Goal: Transaction & Acquisition: Purchase product/service

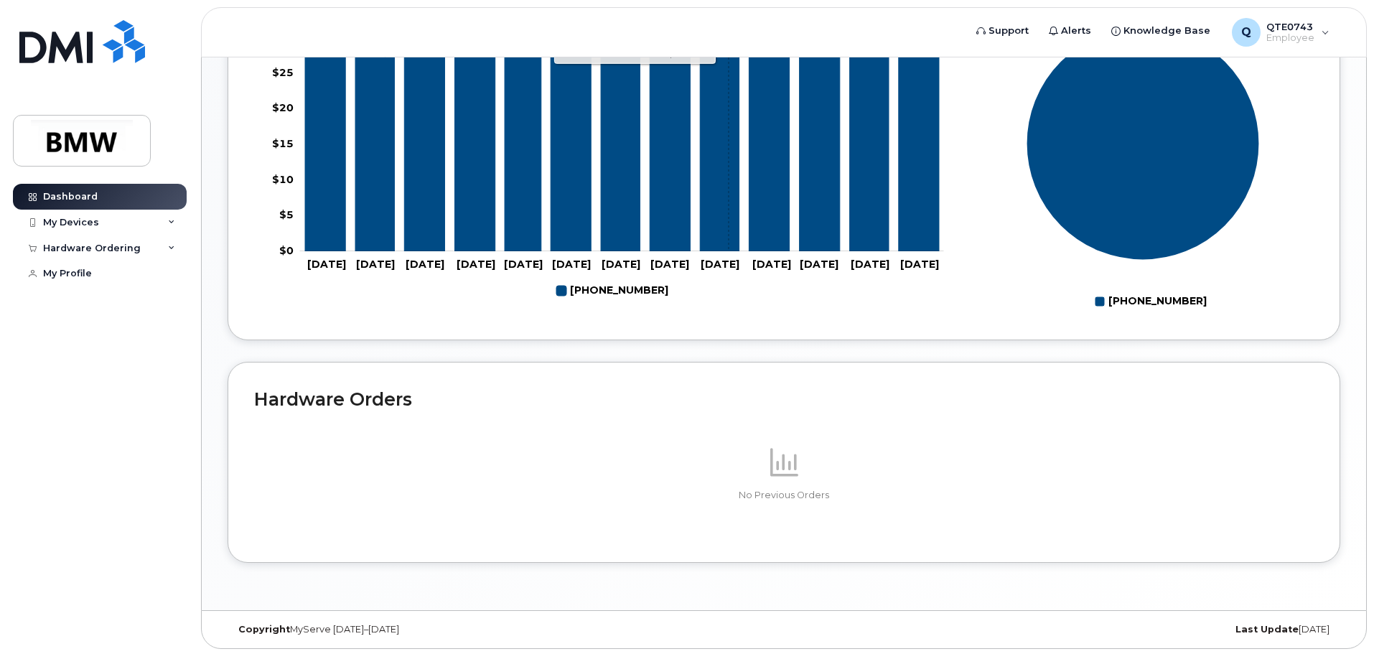
scroll to position [644, 0]
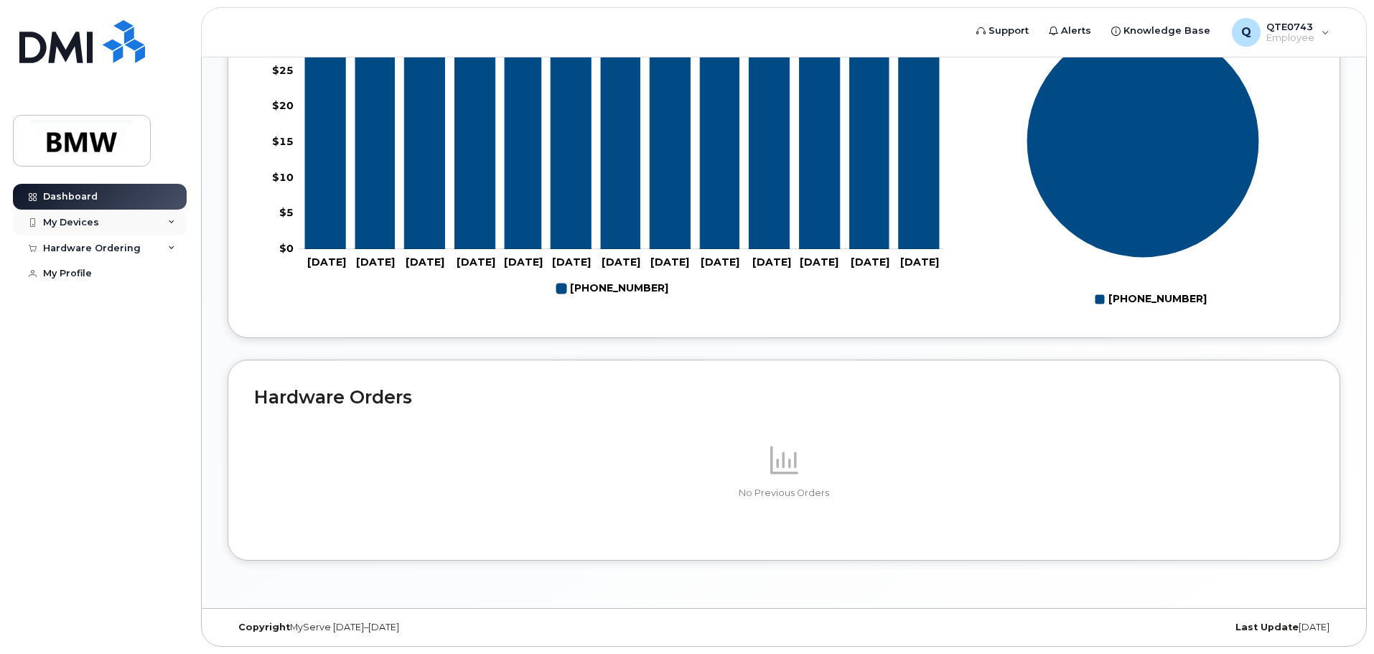
click at [122, 225] on div "My Devices" at bounding box center [100, 223] width 174 height 26
click at [122, 334] on div "Hardware Ordering" at bounding box center [100, 326] width 174 height 26
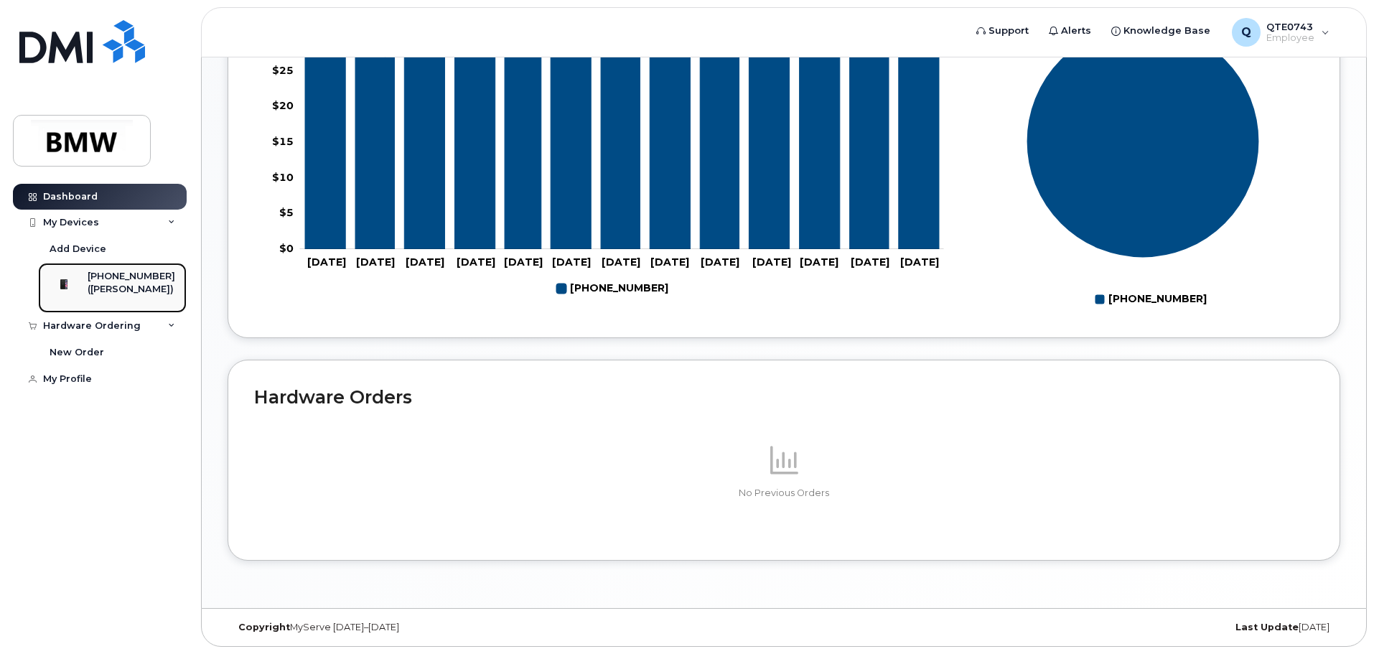
click at [101, 296] on div "([PERSON_NAME])" at bounding box center [132, 289] width 88 height 13
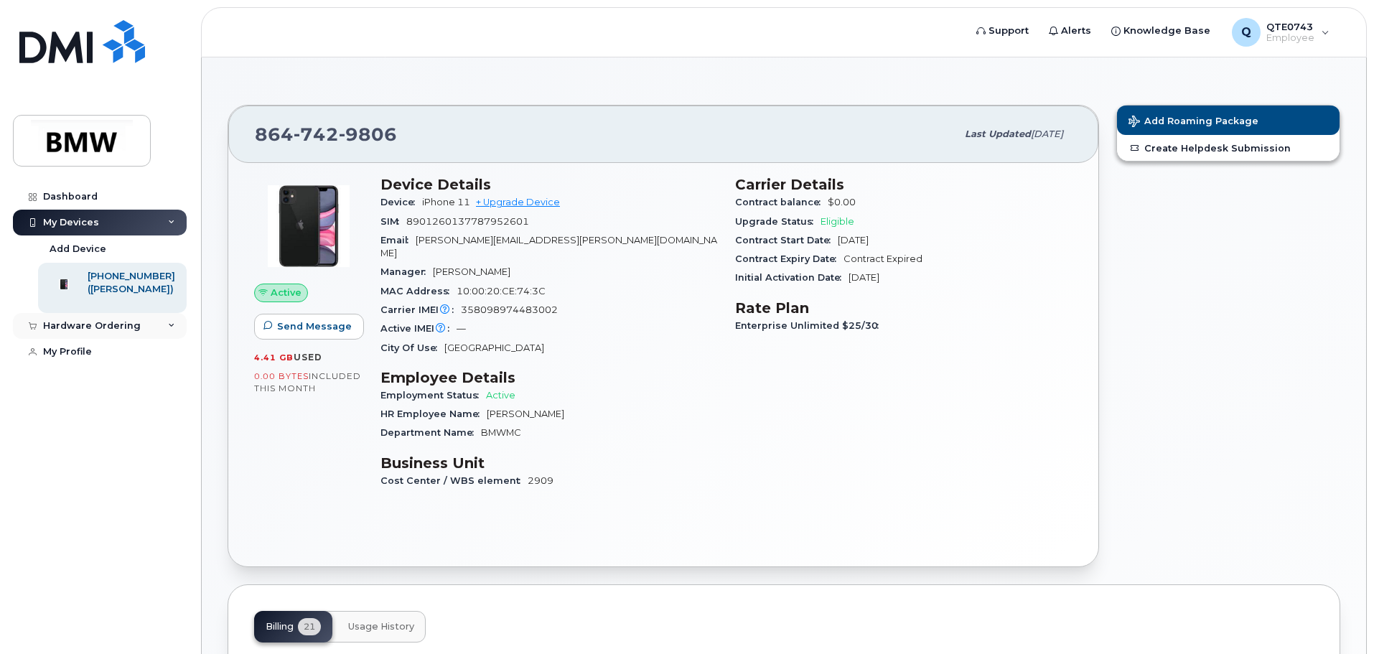
click at [106, 332] on div "Hardware Ordering" at bounding box center [92, 325] width 98 height 11
click at [83, 359] on div "New Order" at bounding box center [77, 352] width 55 height 13
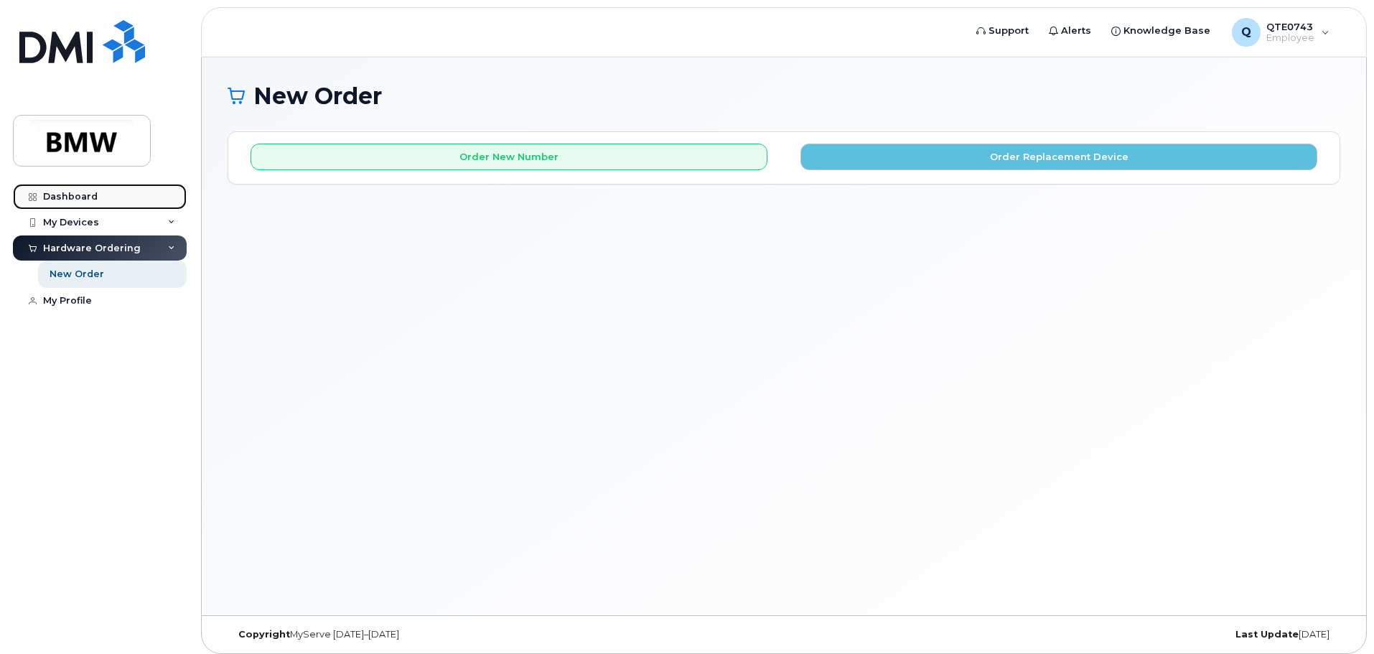
click at [62, 197] on div "Dashboard" at bounding box center [70, 196] width 55 height 11
